Goal: Information Seeking & Learning: Compare options

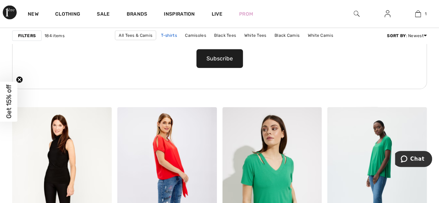
click at [157, 33] on link "T-shirts" at bounding box center [168, 35] width 23 height 9
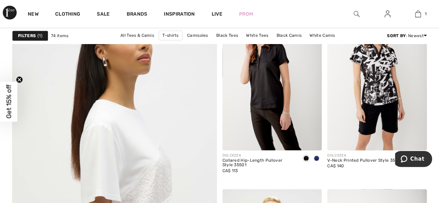
scroll to position [1629, 0]
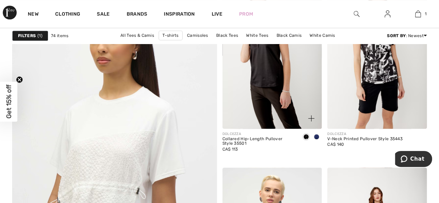
click at [315, 134] on span at bounding box center [316, 137] width 6 height 6
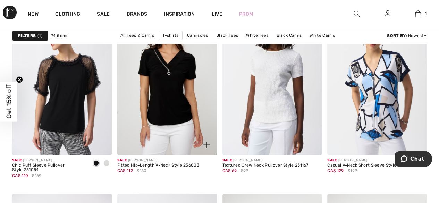
scroll to position [2600, 0]
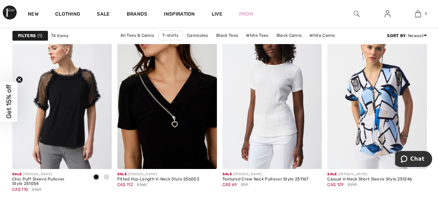
click at [170, 127] on img at bounding box center [166, 94] width 99 height 149
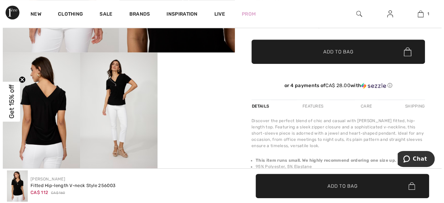
scroll to position [173, 0]
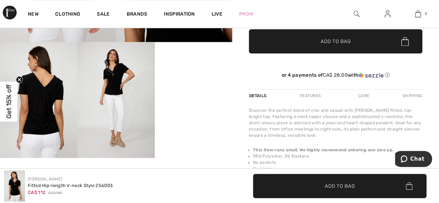
click at [128, 93] on img at bounding box center [115, 100] width 77 height 116
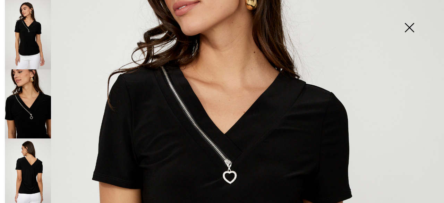
scroll to position [139, 0]
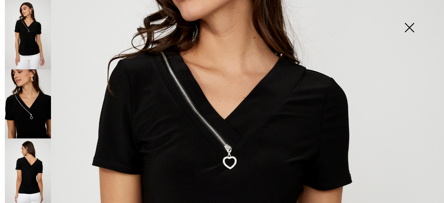
click at [28, 170] on img at bounding box center [28, 172] width 46 height 69
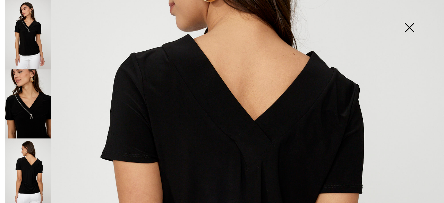
scroll to position [64, 0]
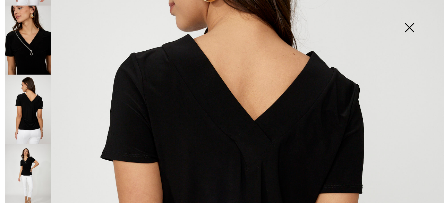
click at [30, 168] on img at bounding box center [28, 178] width 46 height 69
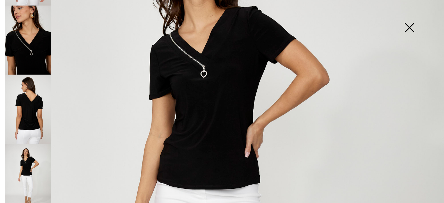
scroll to position [104, 0]
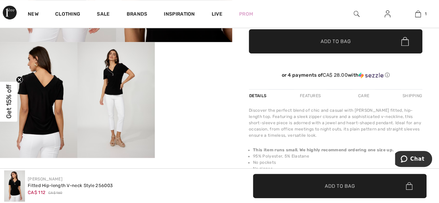
click at [148, 111] on img at bounding box center [115, 100] width 77 height 116
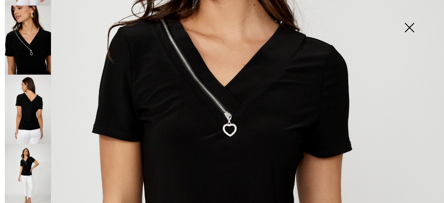
scroll to position [173, 0]
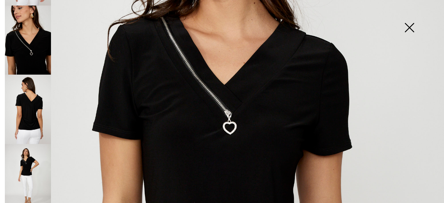
click at [35, 107] on img at bounding box center [28, 109] width 46 height 69
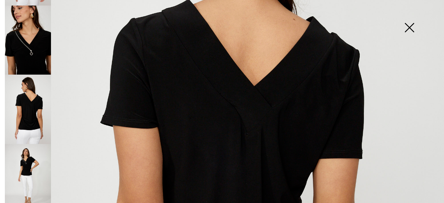
click at [39, 36] on img at bounding box center [28, 40] width 46 height 69
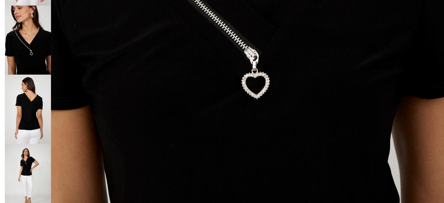
scroll to position [312, 0]
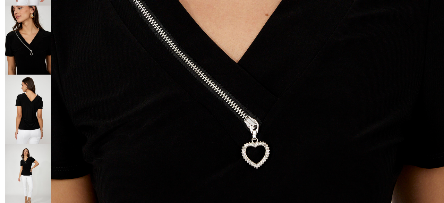
click at [27, 166] on img at bounding box center [28, 178] width 46 height 69
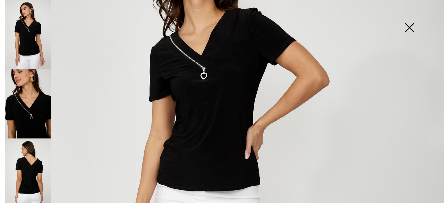
scroll to position [104, 0]
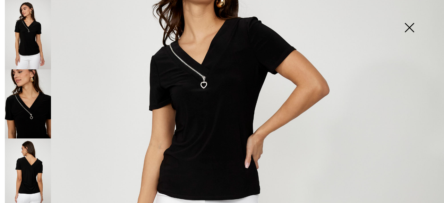
click at [31, 162] on img at bounding box center [28, 172] width 46 height 69
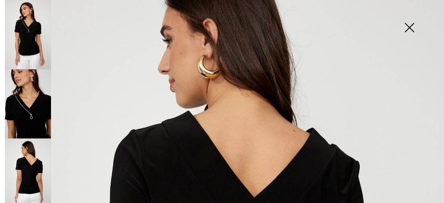
scroll to position [0, 0]
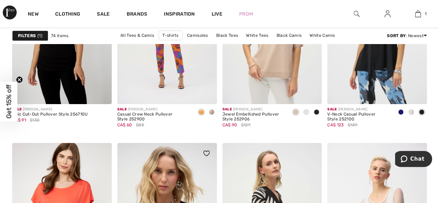
scroll to position [971, 0]
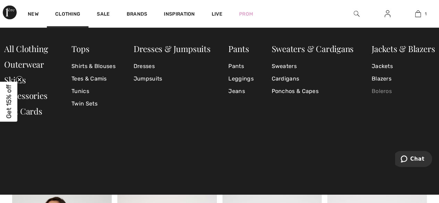
click at [380, 89] on link "Boleros" at bounding box center [402, 91] width 63 height 12
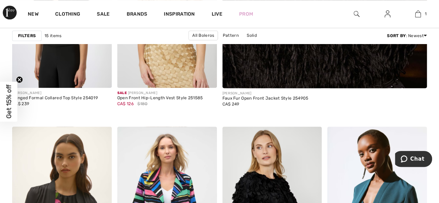
scroll to position [312, 0]
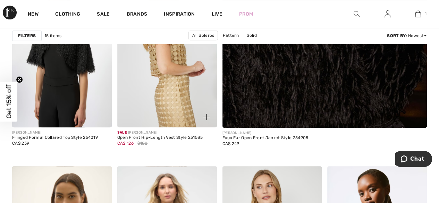
click at [171, 95] on img at bounding box center [166, 52] width 99 height 149
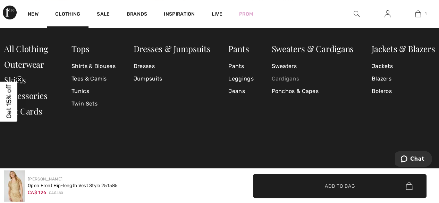
scroll to position [35, 0]
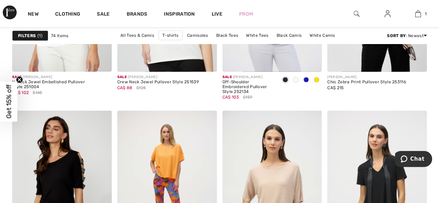
scroll to position [1061, 0]
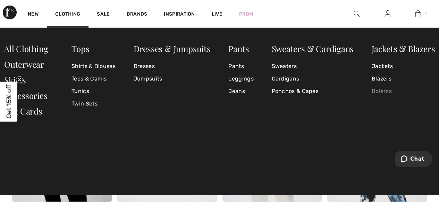
click at [389, 91] on link "Boleros" at bounding box center [402, 91] width 63 height 12
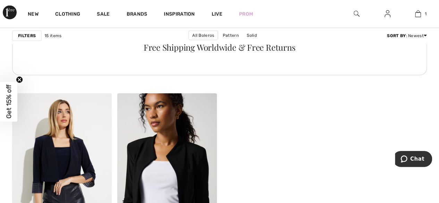
scroll to position [901, 0]
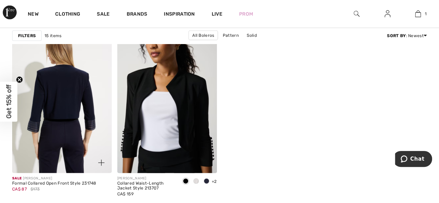
click at [88, 107] on img at bounding box center [61, 98] width 99 height 149
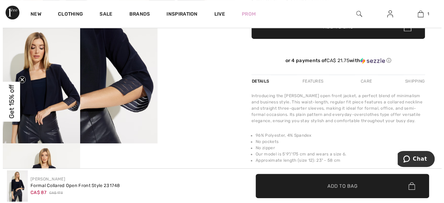
scroll to position [173, 0]
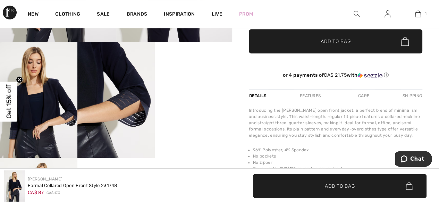
click at [60, 106] on img at bounding box center [38, 100] width 77 height 116
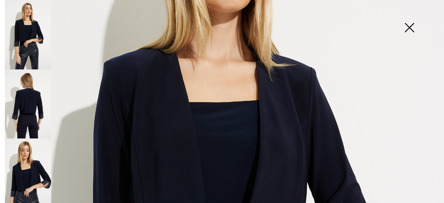
scroll to position [139, 0]
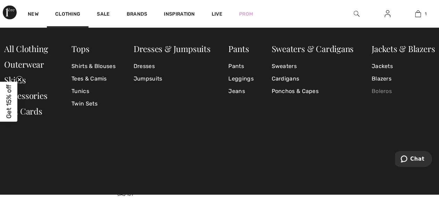
click at [381, 90] on link "Boleros" at bounding box center [402, 91] width 63 height 12
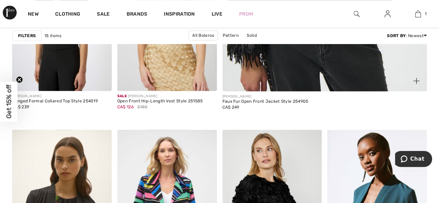
scroll to position [347, 0]
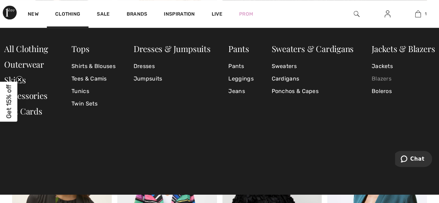
click at [376, 77] on link "Blazers" at bounding box center [402, 78] width 63 height 12
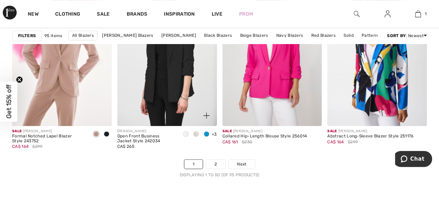
scroll to position [2842, 0]
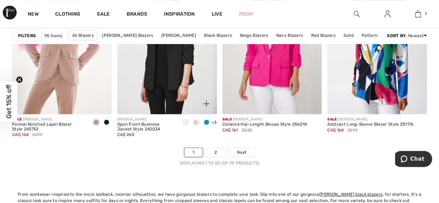
click at [205, 121] on span at bounding box center [206, 122] width 6 height 6
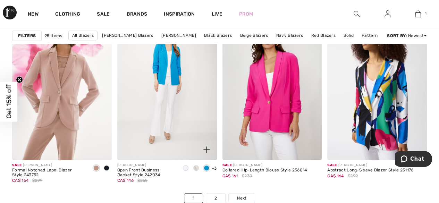
scroll to position [2808, 0]
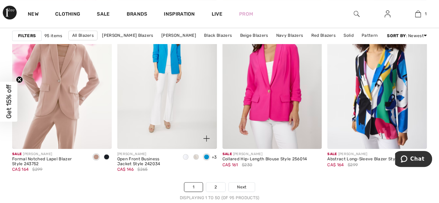
click at [196, 156] on span at bounding box center [196, 157] width 6 height 6
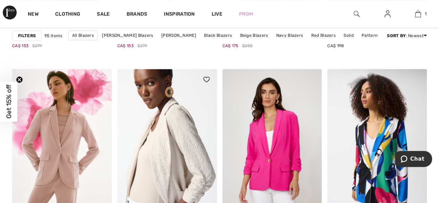
scroll to position [2738, 0]
click at [175, 139] on img at bounding box center [166, 143] width 99 height 149
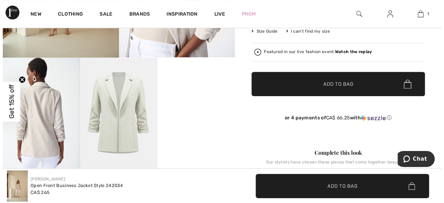
scroll to position [173, 0]
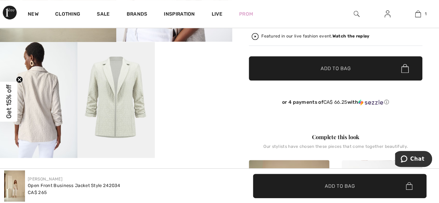
click at [122, 101] on img at bounding box center [115, 100] width 77 height 116
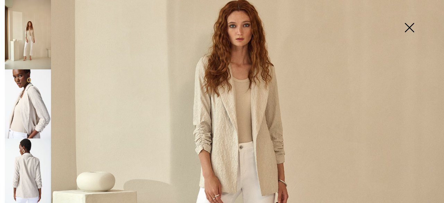
scroll to position [243, 0]
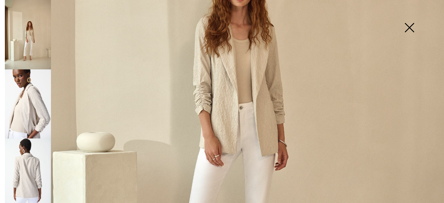
click at [35, 118] on img at bounding box center [28, 103] width 46 height 69
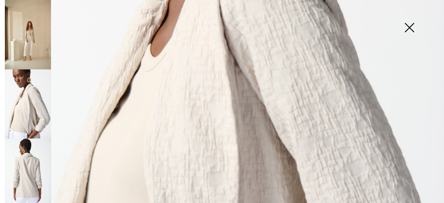
scroll to position [211, 0]
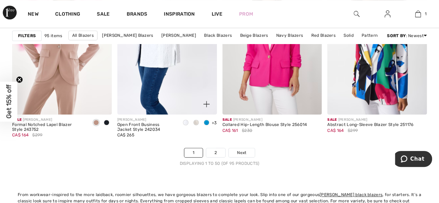
scroll to position [2842, 0]
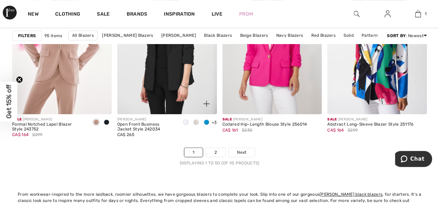
click at [206, 119] on span at bounding box center [206, 122] width 6 height 6
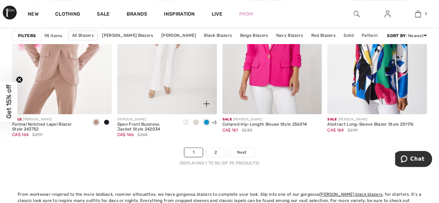
click at [149, 119] on div "[PERSON_NAME]" at bounding box center [146, 119] width 58 height 5
click at [146, 123] on div "Open Front Business Jacket Style 242034" at bounding box center [146, 127] width 58 height 10
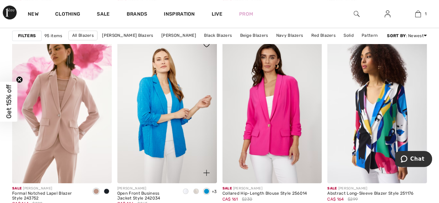
scroll to position [2773, 0]
click at [153, 117] on img at bounding box center [166, 108] width 99 height 149
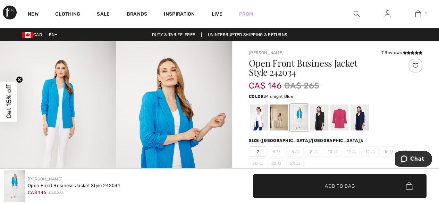
click at [358, 119] on div at bounding box center [359, 117] width 18 height 26
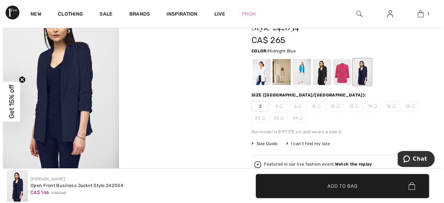
scroll to position [35, 0]
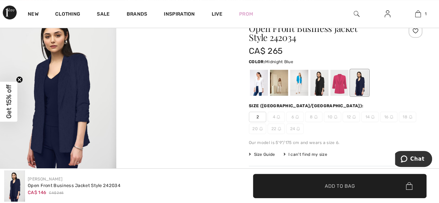
click at [80, 106] on img at bounding box center [58, 94] width 116 height 174
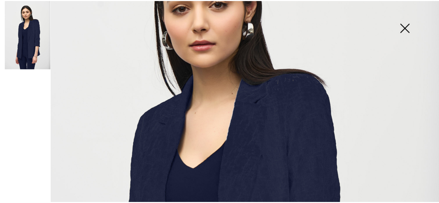
scroll to position [0, 0]
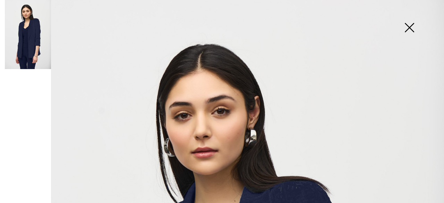
click at [410, 25] on img at bounding box center [409, 28] width 35 height 36
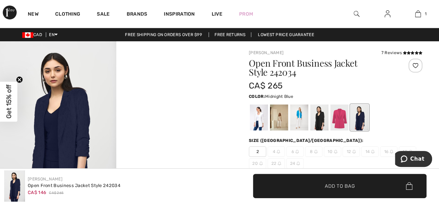
click at [212, 99] on video "Your browser does not support the video tag." at bounding box center [174, 70] width 116 height 58
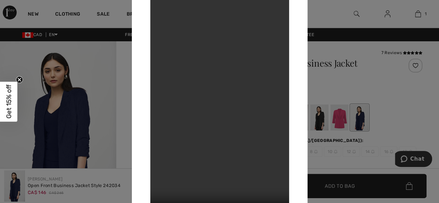
click at [200, 110] on video "Your browser does not support the video tag." at bounding box center [219, 101] width 139 height 246
click at [108, 93] on div at bounding box center [219, 101] width 439 height 203
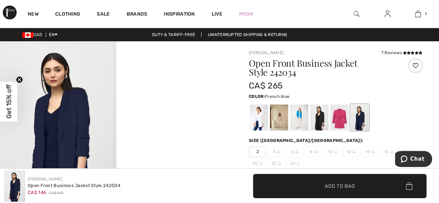
click at [297, 110] on div at bounding box center [299, 117] width 18 height 26
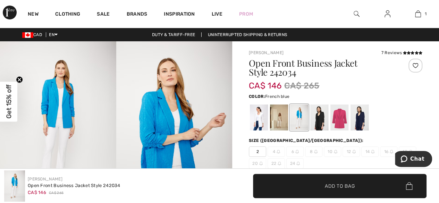
click at [71, 109] on img at bounding box center [58, 128] width 116 height 174
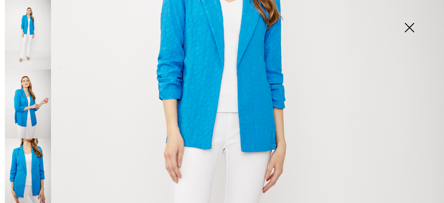
scroll to position [208, 0]
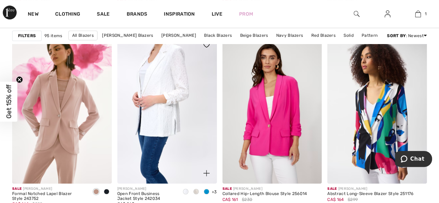
click at [183, 102] on img at bounding box center [166, 108] width 99 height 149
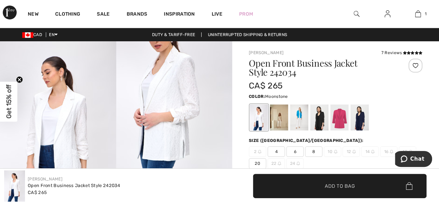
click at [281, 116] on div at bounding box center [279, 117] width 18 height 26
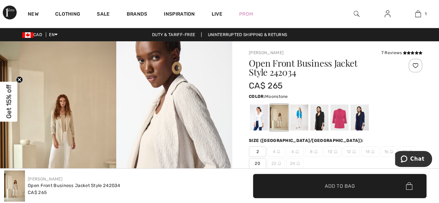
click at [103, 117] on img at bounding box center [58, 128] width 116 height 174
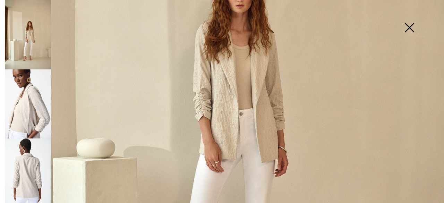
scroll to position [247, 0]
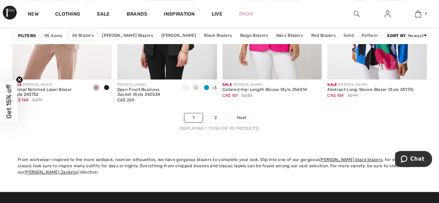
scroll to position [2773, 0]
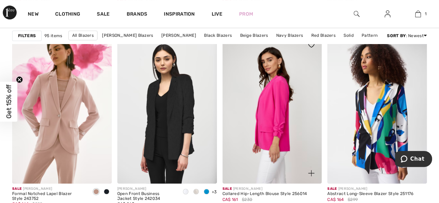
click at [278, 93] on img at bounding box center [271, 108] width 99 height 149
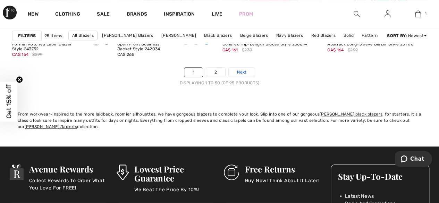
scroll to position [2912, 0]
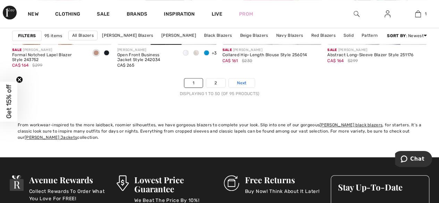
click at [247, 81] on link "Next" at bounding box center [241, 82] width 26 height 9
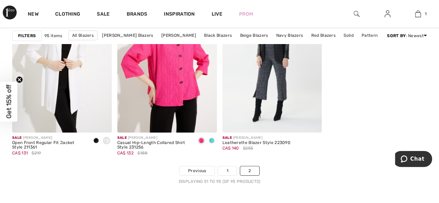
scroll to position [2634, 0]
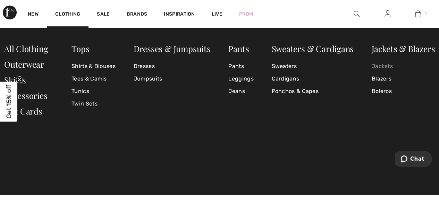
click at [380, 67] on link "Jackets" at bounding box center [402, 66] width 63 height 12
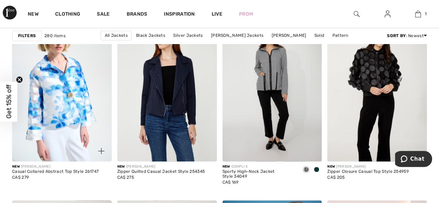
scroll to position [451, 0]
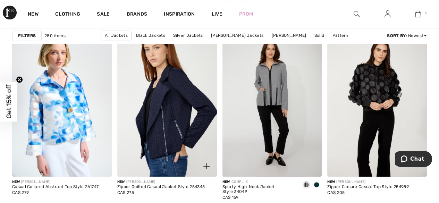
click at [183, 117] on img at bounding box center [166, 101] width 99 height 149
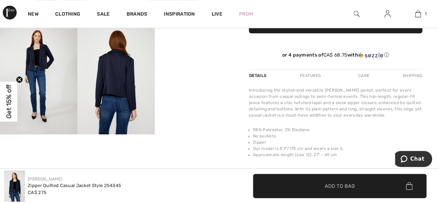
scroll to position [208, 0]
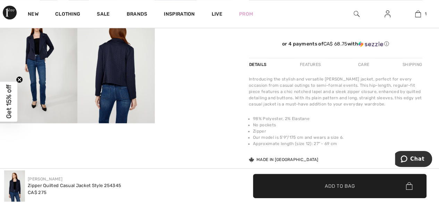
click at [125, 74] on img at bounding box center [115, 65] width 77 height 116
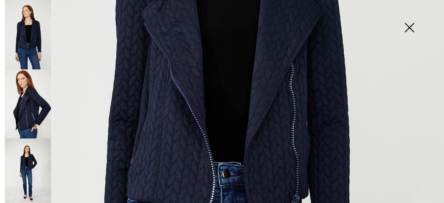
scroll to position [243, 0]
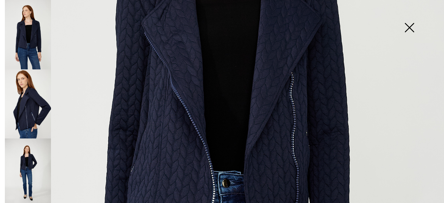
click at [34, 118] on img at bounding box center [28, 103] width 46 height 69
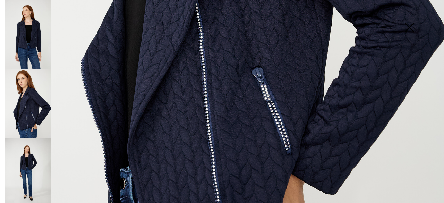
scroll to position [381, 0]
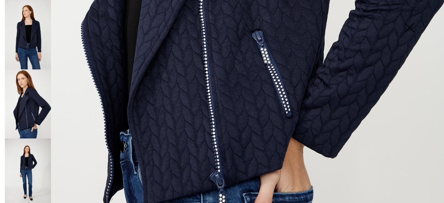
click at [27, 158] on img at bounding box center [28, 172] width 46 height 69
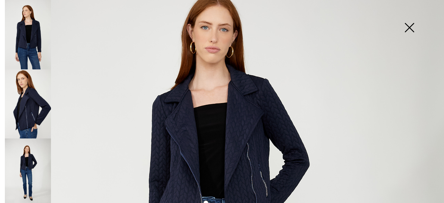
scroll to position [143, 0]
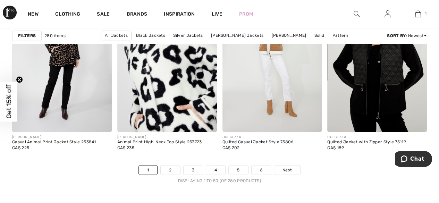
scroll to position [2912, 0]
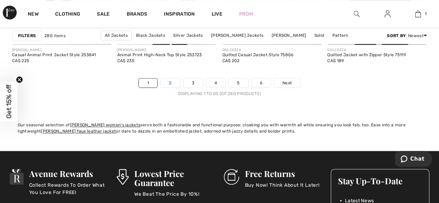
click at [170, 87] on link "2" at bounding box center [169, 82] width 19 height 9
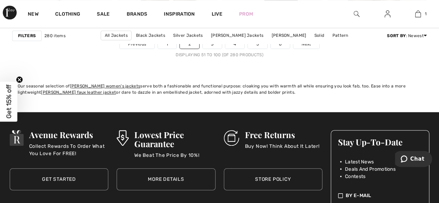
scroll to position [2912, 0]
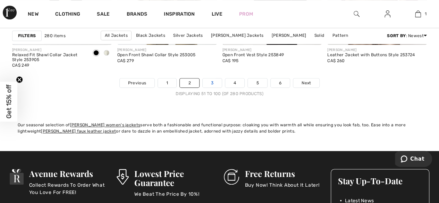
click at [213, 83] on link "3" at bounding box center [211, 82] width 19 height 9
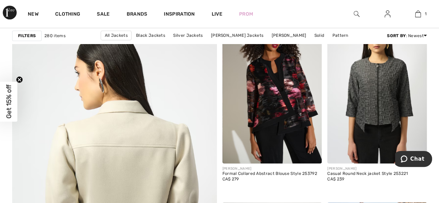
scroll to position [1699, 0]
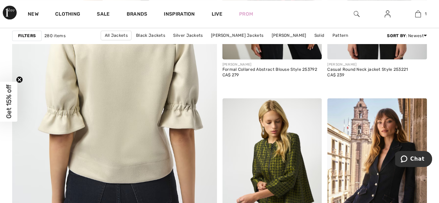
click at [132, 119] on img at bounding box center [114, 94] width 245 height 368
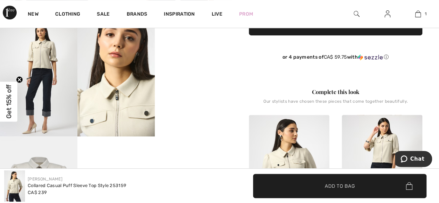
scroll to position [208, 0]
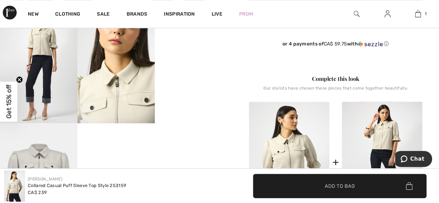
click at [210, 46] on video "Your browser does not support the video tag." at bounding box center [193, 26] width 77 height 39
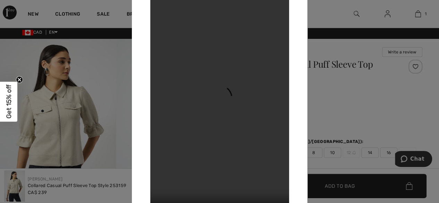
scroll to position [0, 0]
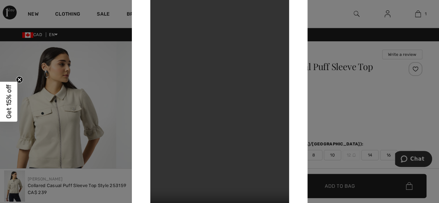
click at [218, 55] on video "Your browser does not support the video tag." at bounding box center [219, 101] width 139 height 246
click at [105, 71] on div at bounding box center [219, 101] width 439 height 203
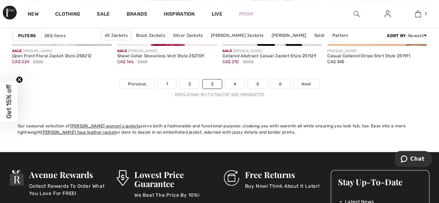
scroll to position [2877, 0]
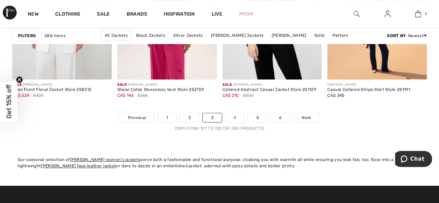
click at [228, 114] on link "4" at bounding box center [234, 117] width 19 height 9
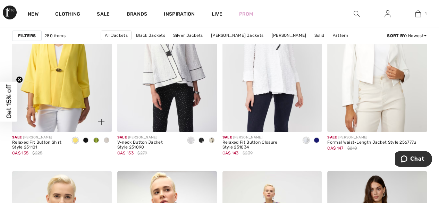
scroll to position [1144, 0]
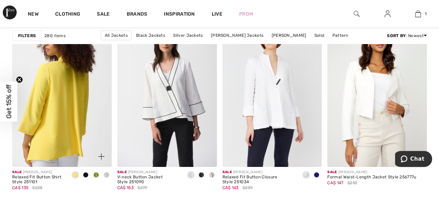
click at [62, 108] on img at bounding box center [61, 92] width 99 height 149
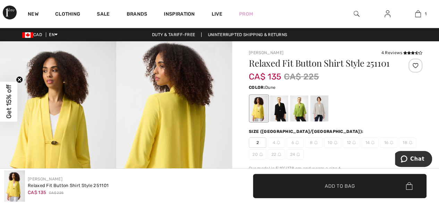
click at [318, 103] on div at bounding box center [319, 108] width 18 height 26
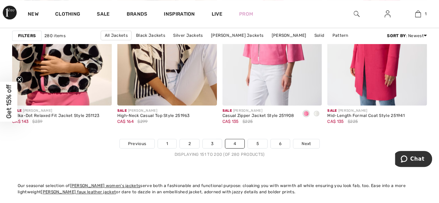
scroll to position [2877, 0]
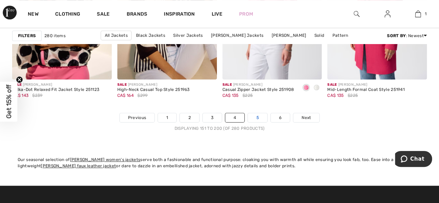
click at [260, 114] on link "5" at bounding box center [257, 117] width 19 height 9
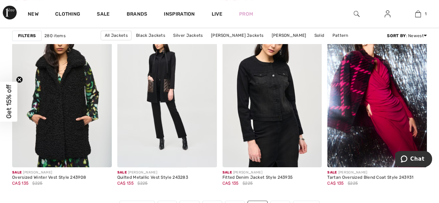
scroll to position [2912, 0]
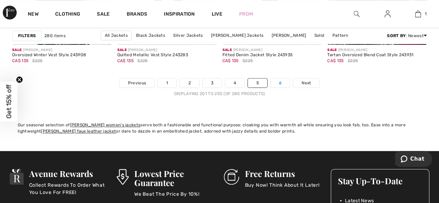
click at [280, 83] on link "6" at bounding box center [279, 82] width 19 height 9
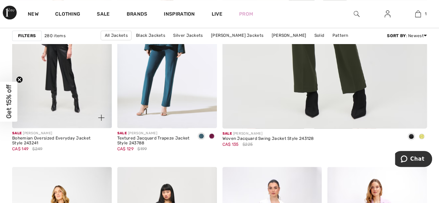
scroll to position [277, 0]
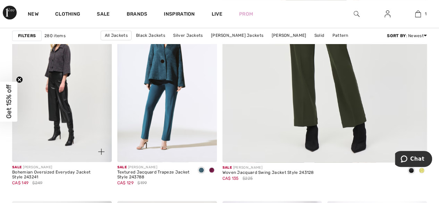
click at [71, 92] on img at bounding box center [61, 87] width 99 height 149
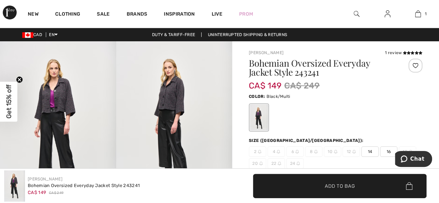
click at [71, 103] on img at bounding box center [58, 128] width 116 height 174
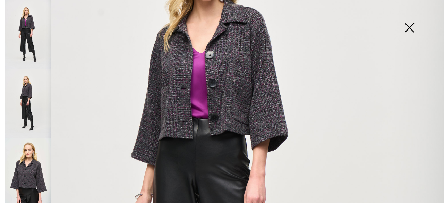
scroll to position [139, 0]
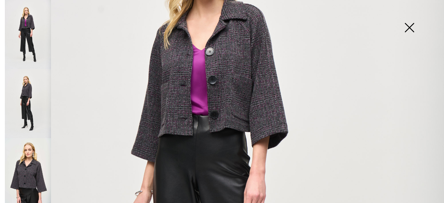
click at [30, 155] on img at bounding box center [28, 172] width 46 height 69
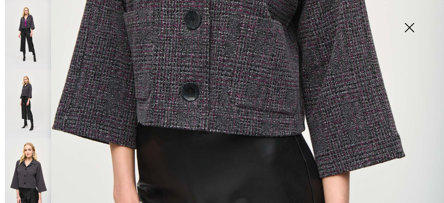
scroll to position [347, 0]
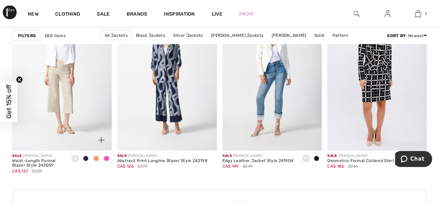
scroll to position [659, 0]
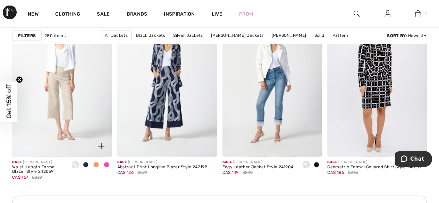
click at [87, 163] on span at bounding box center [86, 165] width 6 height 6
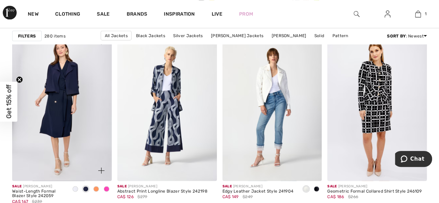
scroll to position [624, 0]
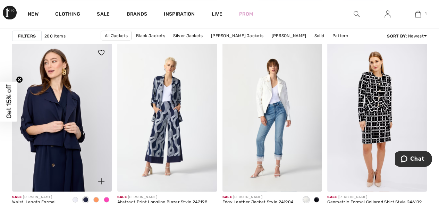
click at [80, 118] on img at bounding box center [61, 116] width 99 height 149
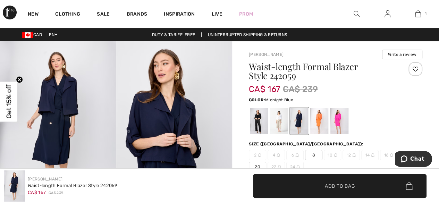
click at [184, 110] on img at bounding box center [174, 128] width 116 height 174
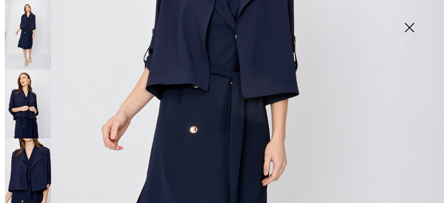
scroll to position [173, 0]
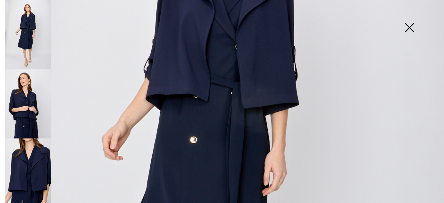
click at [35, 122] on img at bounding box center [28, 103] width 46 height 69
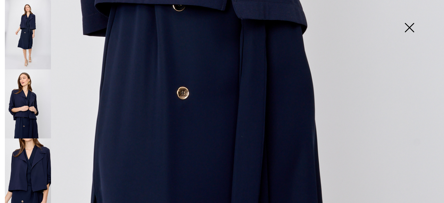
scroll to position [455, 0]
click at [46, 153] on img at bounding box center [28, 172] width 46 height 69
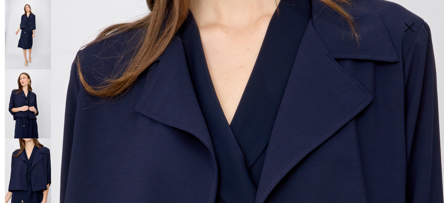
scroll to position [0, 0]
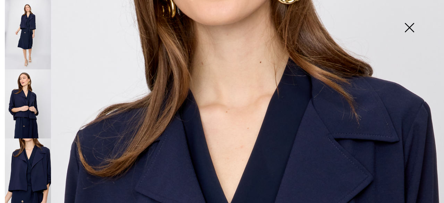
click at [23, 27] on img at bounding box center [28, 34] width 46 height 69
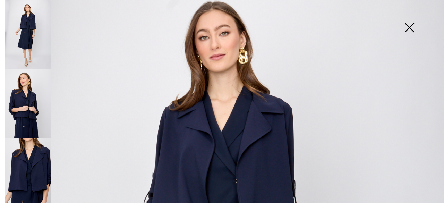
scroll to position [35, 0]
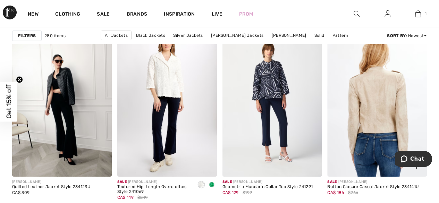
scroll to position [1109, 0]
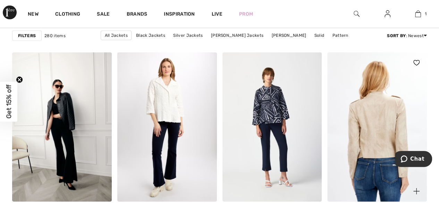
click at [365, 118] on img at bounding box center [376, 126] width 99 height 149
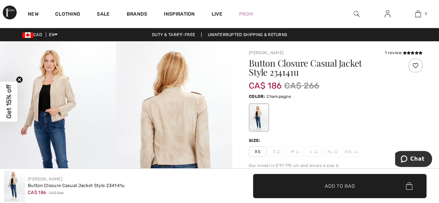
click at [48, 112] on img at bounding box center [58, 128] width 116 height 174
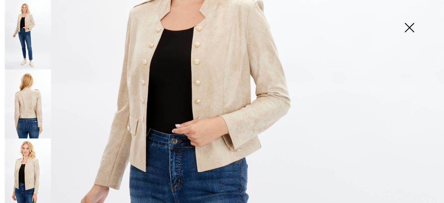
scroll to position [139, 0]
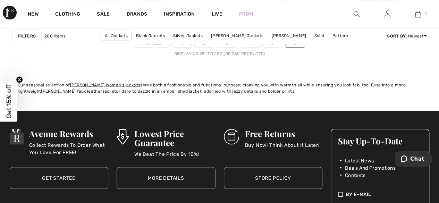
scroll to position [1803, 0]
